Goal: Task Accomplishment & Management: Manage account settings

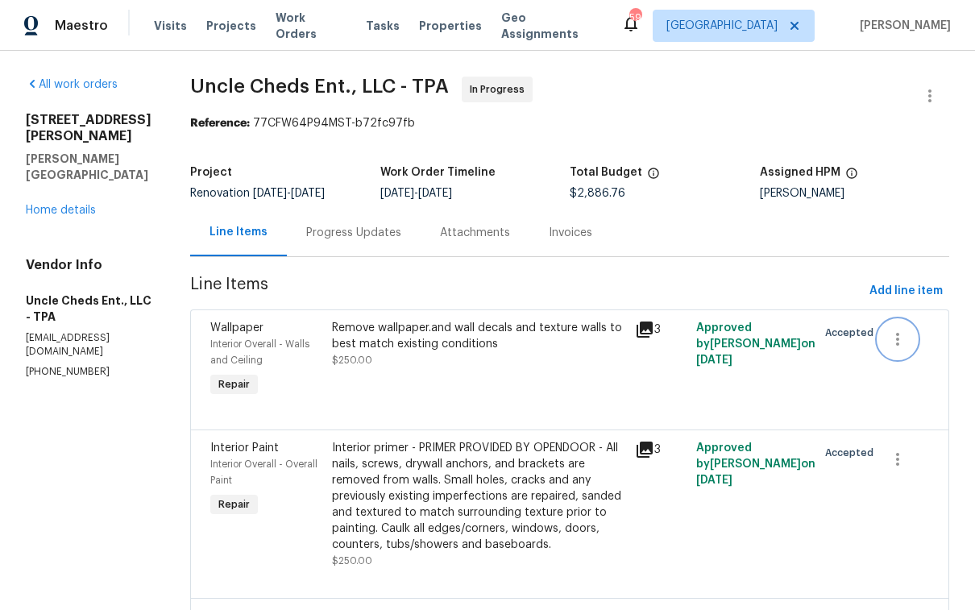
click at [888, 345] on icon "button" at bounding box center [897, 339] width 19 height 19
click at [894, 340] on li "Cancel" at bounding box center [898, 339] width 62 height 27
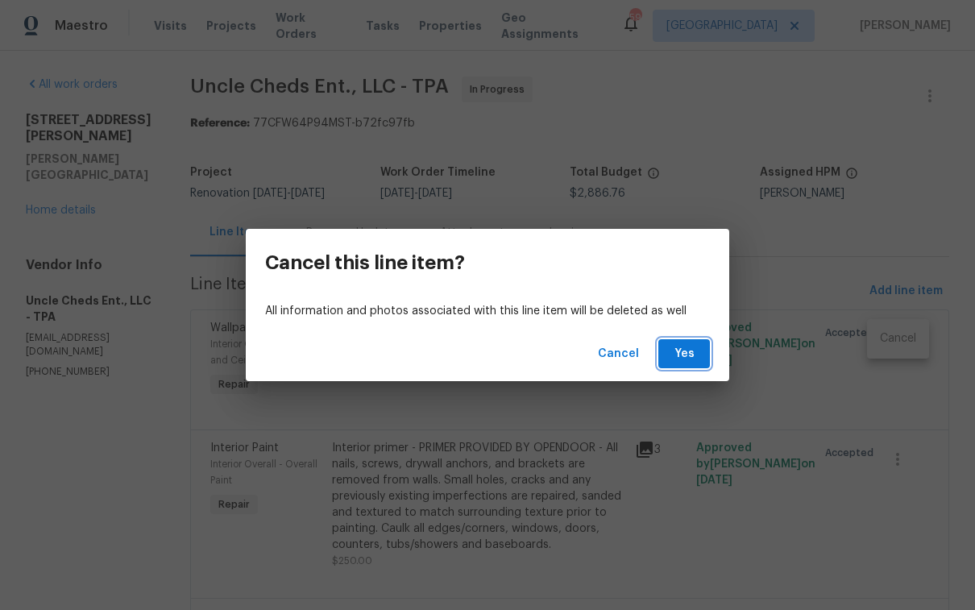
click at [680, 347] on span "Yes" at bounding box center [684, 354] width 26 height 20
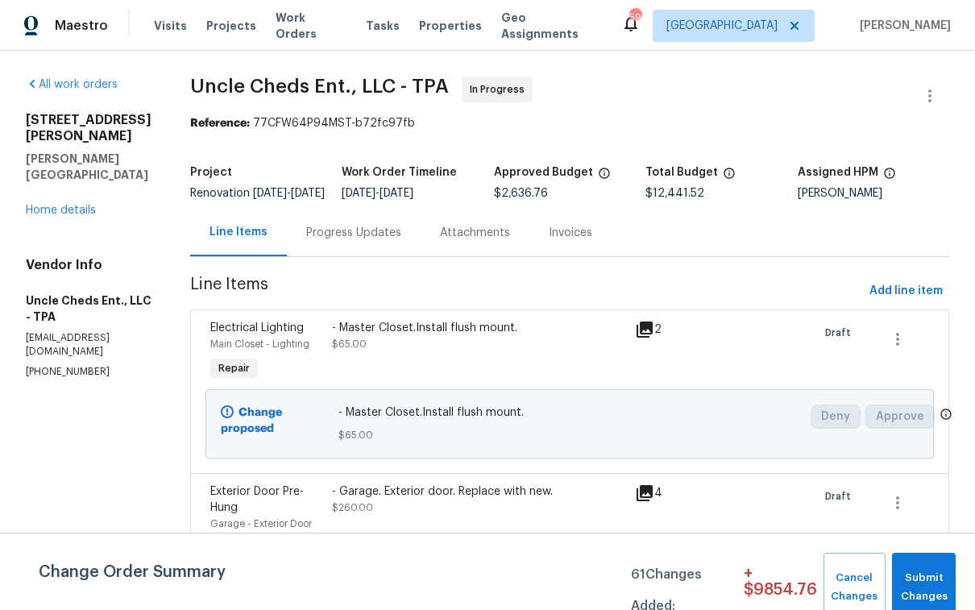
click at [89, 185] on div "[STREET_ADDRESS][PERSON_NAME] Home details" at bounding box center [89, 165] width 126 height 106
click at [74, 205] on link "Home details" at bounding box center [61, 210] width 70 height 11
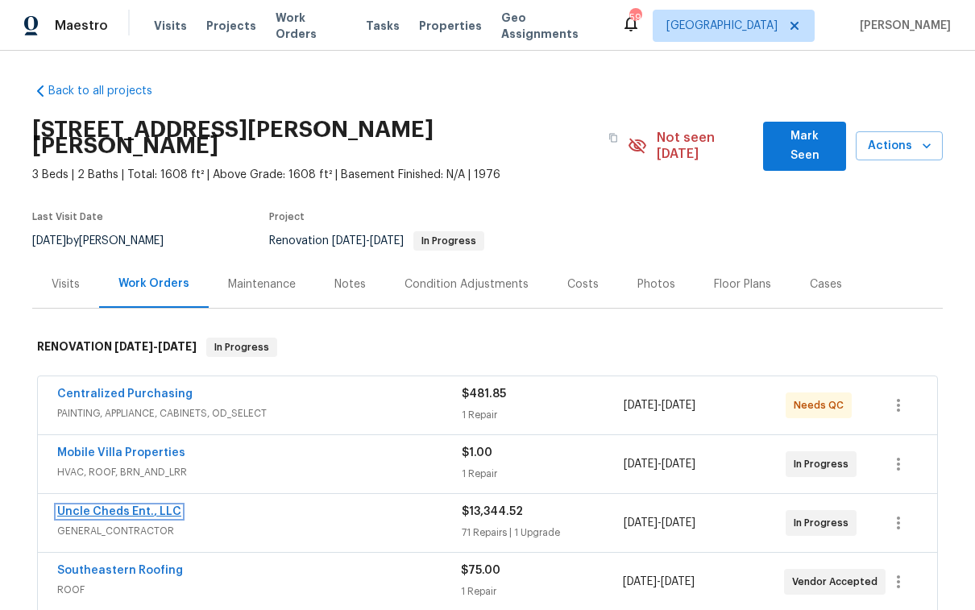
click at [139, 506] on link "Uncle Cheds Ent., LLC" at bounding box center [119, 511] width 124 height 11
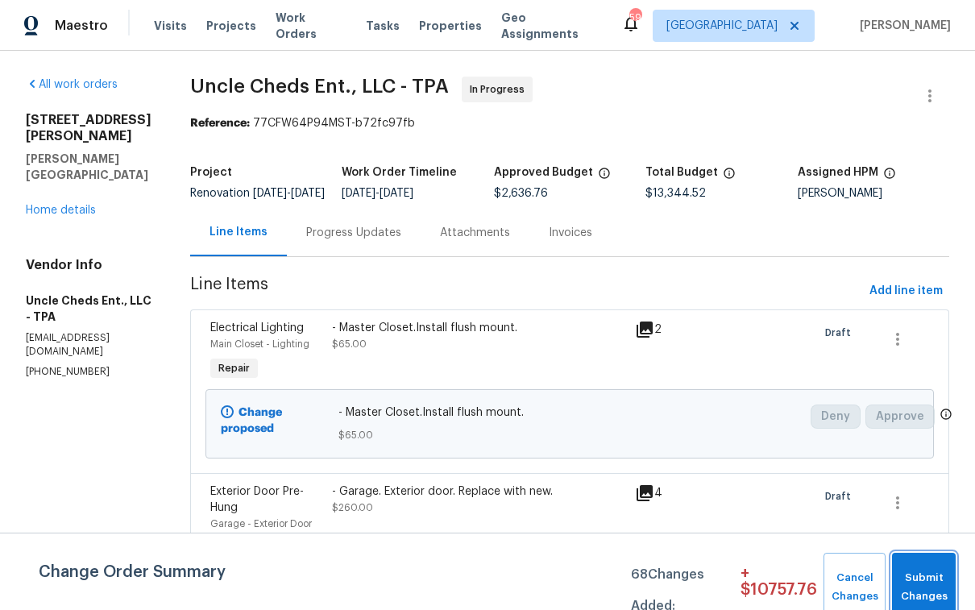
click at [920, 588] on span "Submit Changes" at bounding box center [924, 587] width 48 height 37
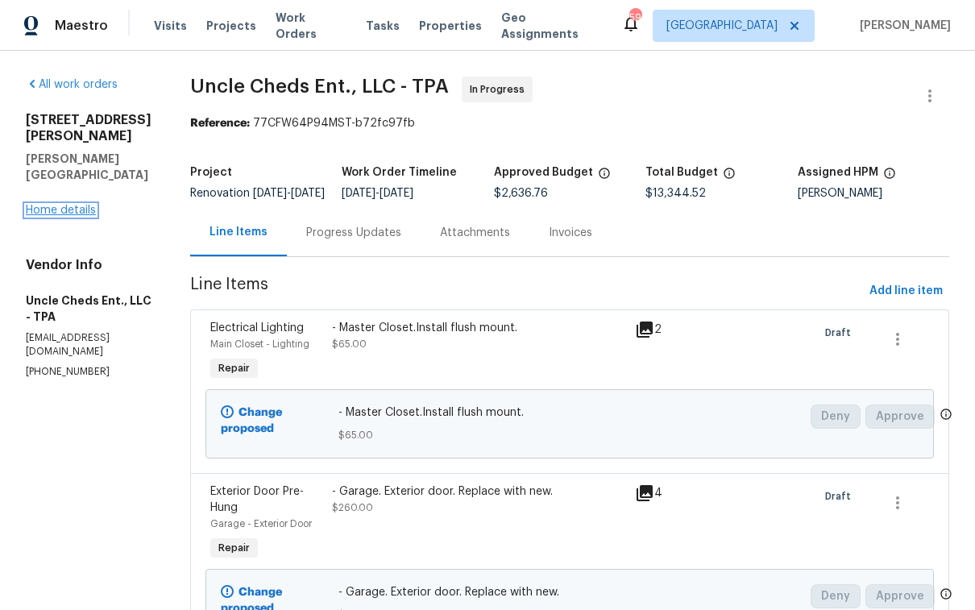
click at [75, 205] on link "Home details" at bounding box center [61, 210] width 70 height 11
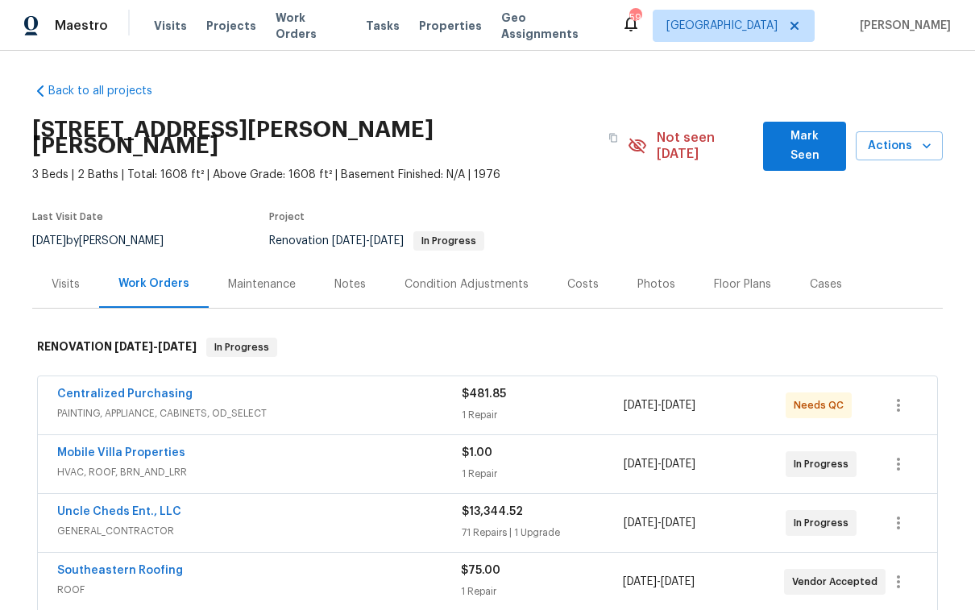
click at [579, 276] on div "Costs" at bounding box center [582, 284] width 31 height 16
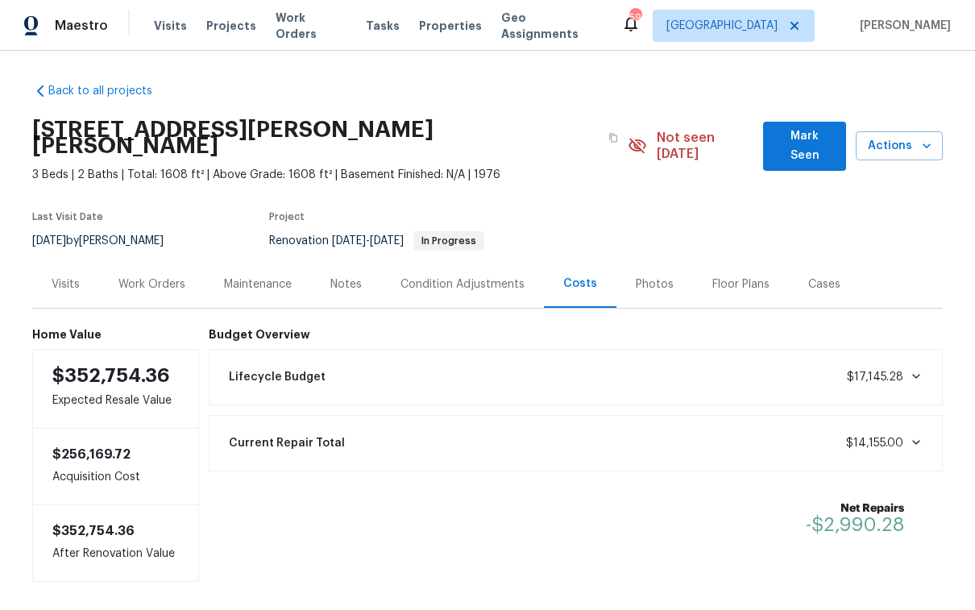
click at [163, 276] on div "Work Orders" at bounding box center [151, 284] width 67 height 16
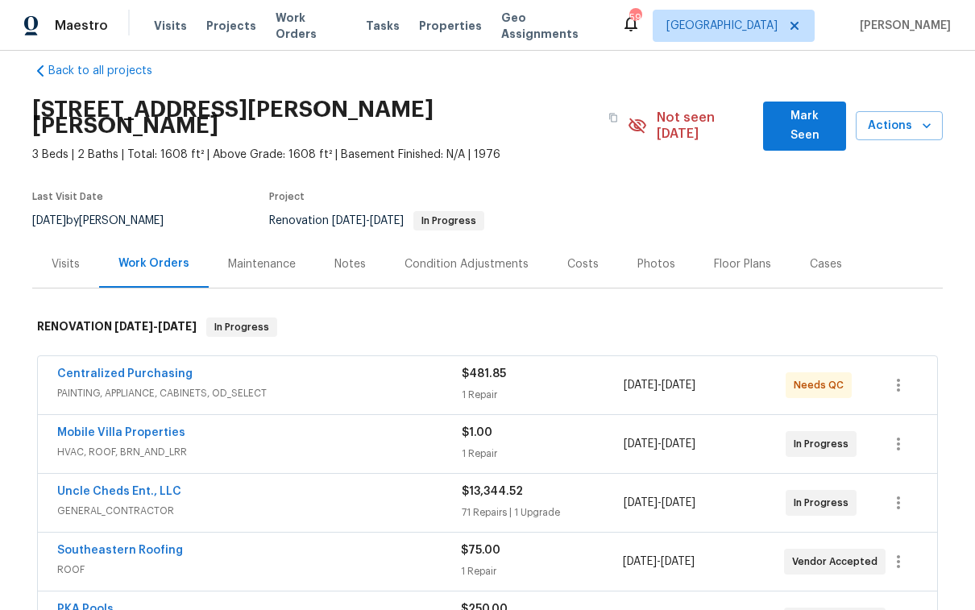
scroll to position [21, 0]
click at [148, 426] on link "Mobile Villa Properties" at bounding box center [121, 431] width 128 height 11
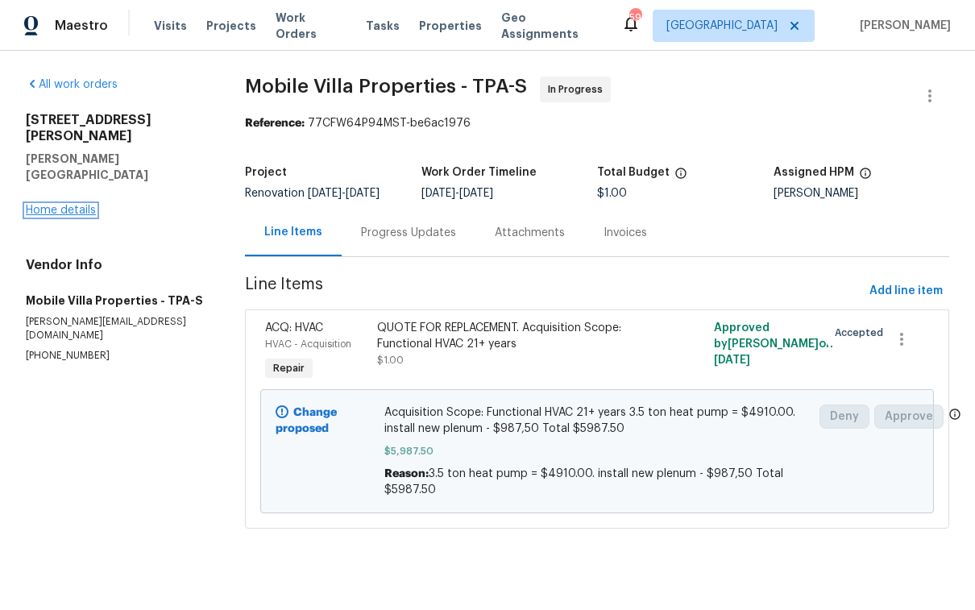
click at [54, 205] on link "Home details" at bounding box center [61, 210] width 70 height 11
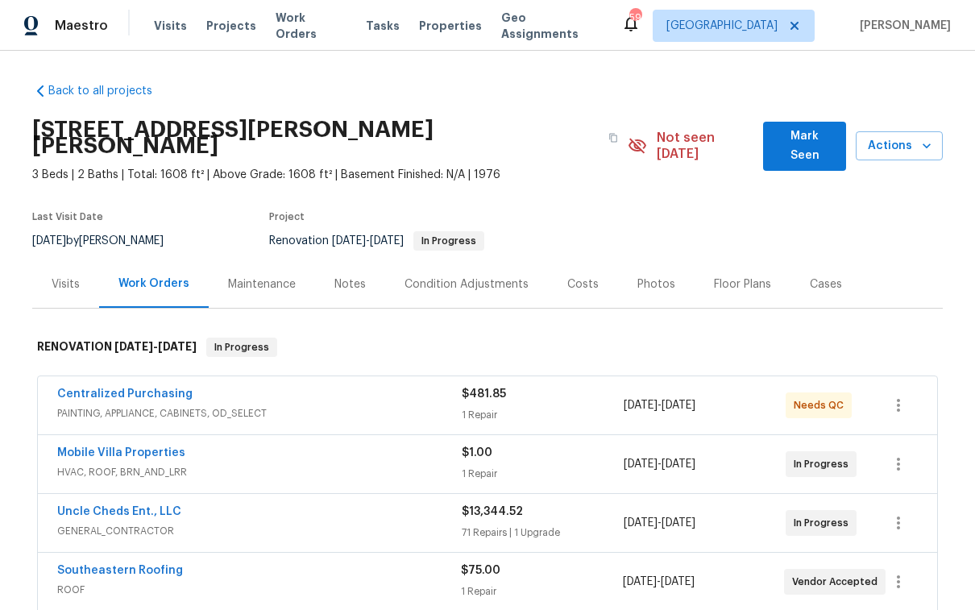
scroll to position [2, 0]
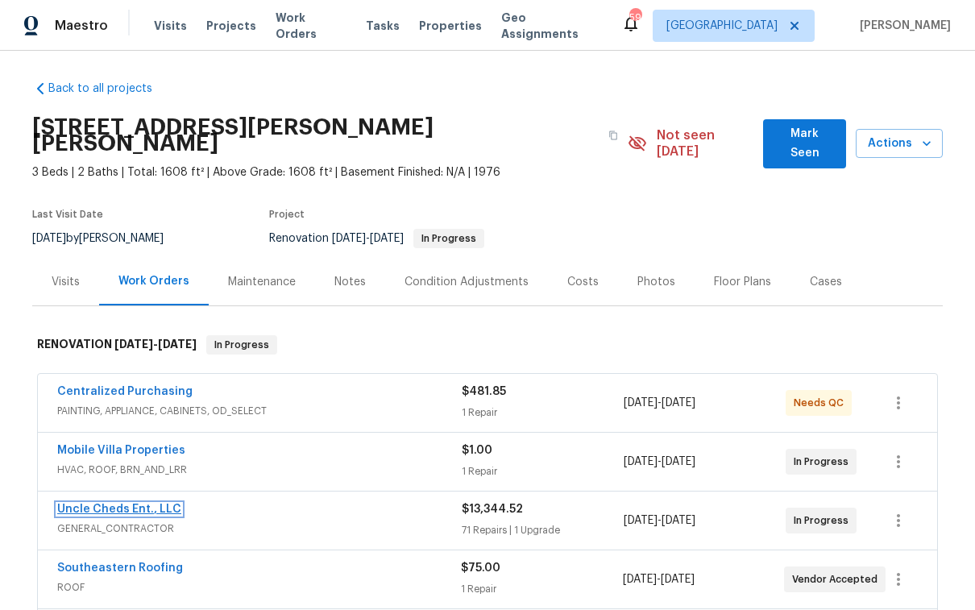
click at [160, 504] on link "Uncle Cheds Ent., LLC" at bounding box center [119, 509] width 124 height 11
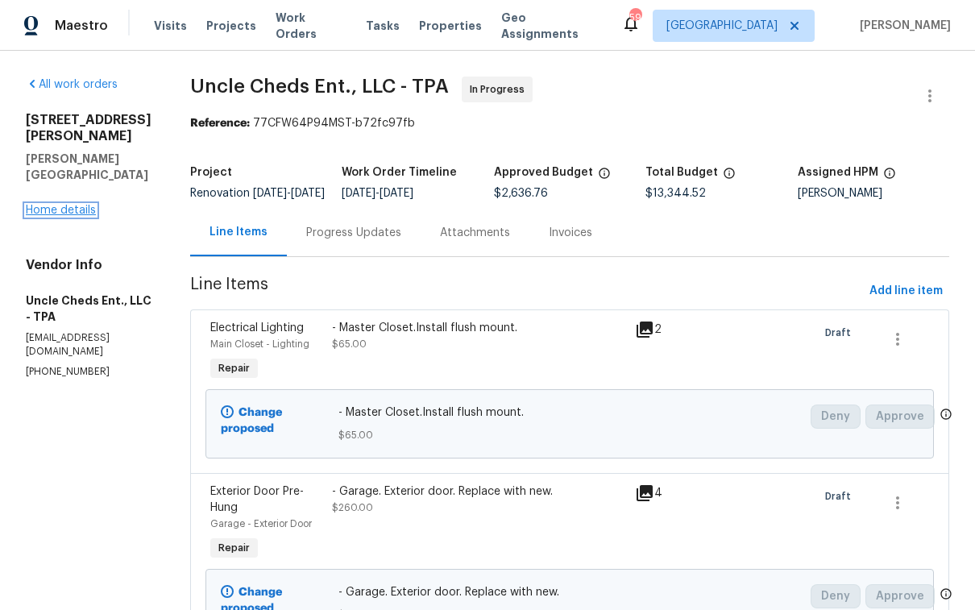
click at [83, 205] on link "Home details" at bounding box center [61, 210] width 70 height 11
